Goal: Browse casually: Explore the website without a specific task or goal

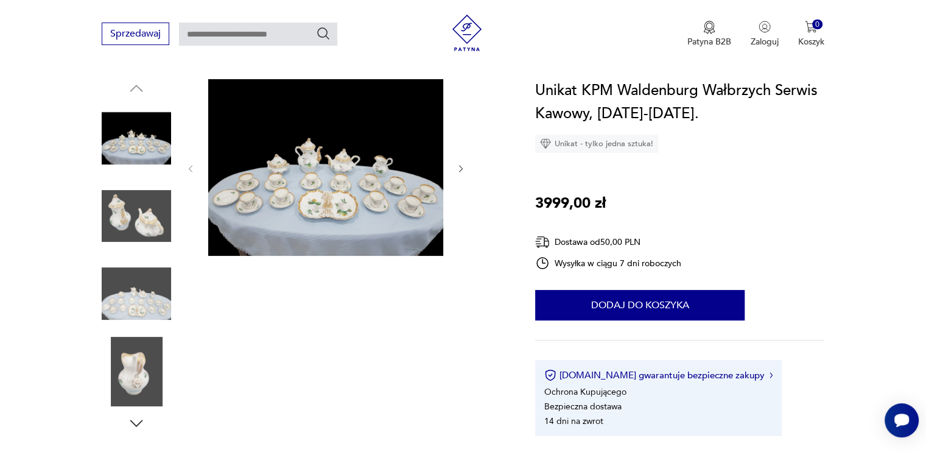
click at [357, 184] on img at bounding box center [325, 167] width 235 height 177
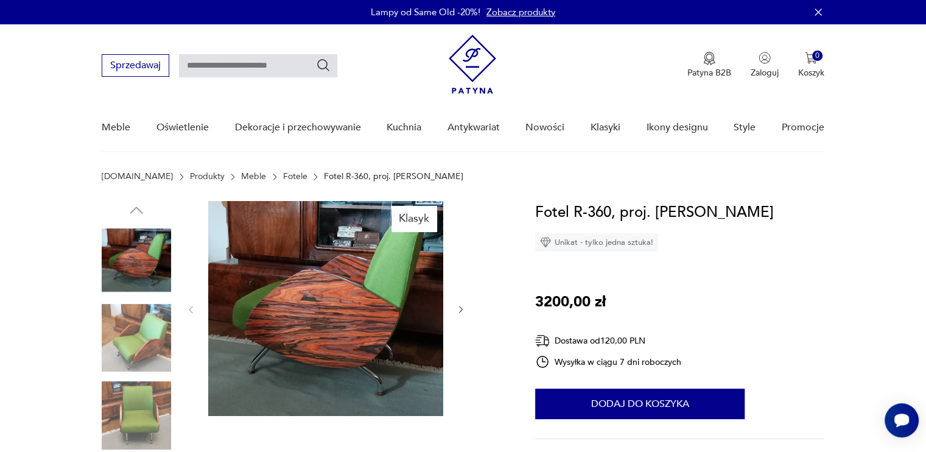
click at [170, 333] on img at bounding box center [136, 337] width 69 height 69
